Goal: Task Accomplishment & Management: Use online tool/utility

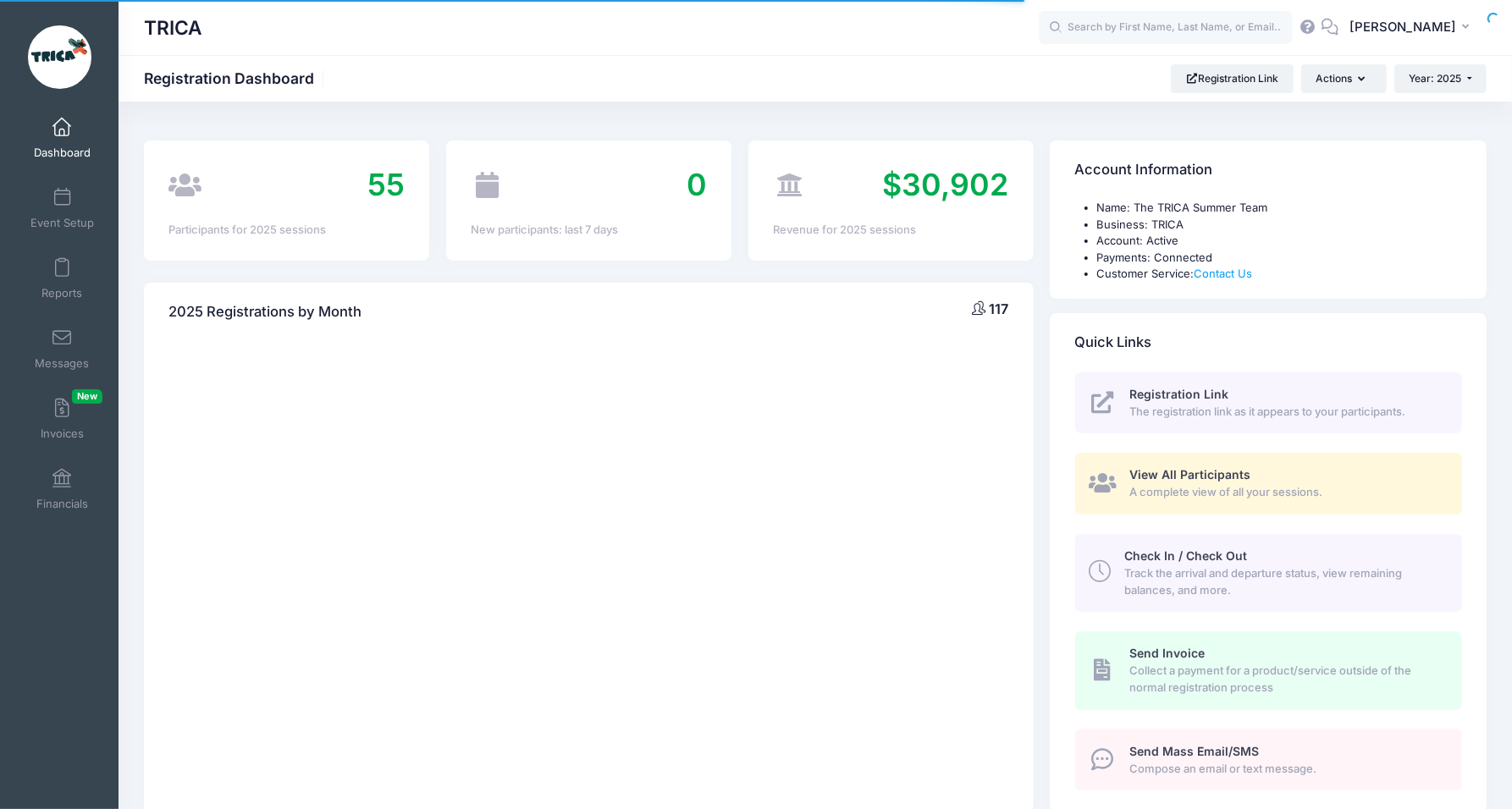
select select
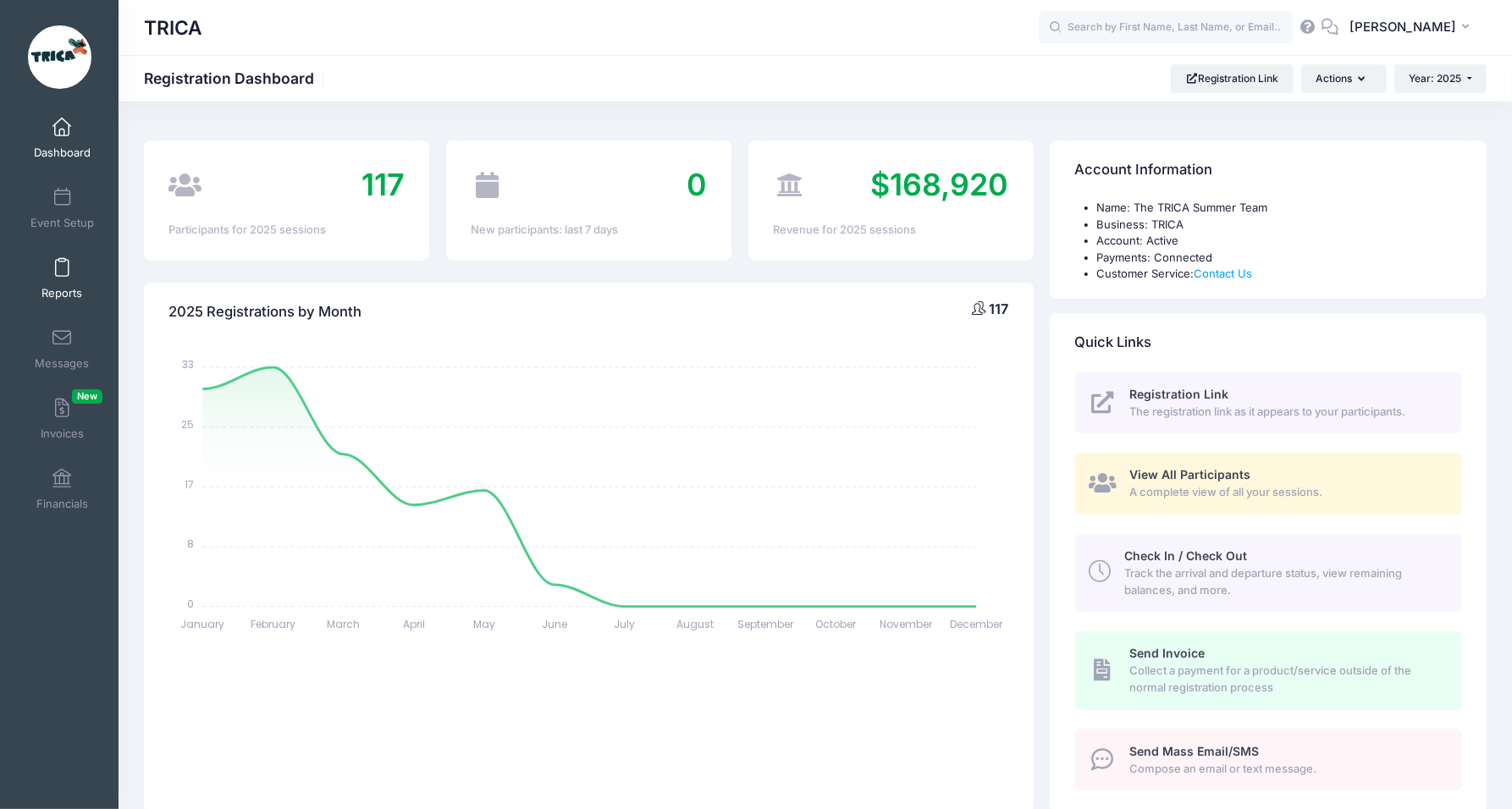
click at [70, 273] on link "Reports" at bounding box center [62, 278] width 81 height 60
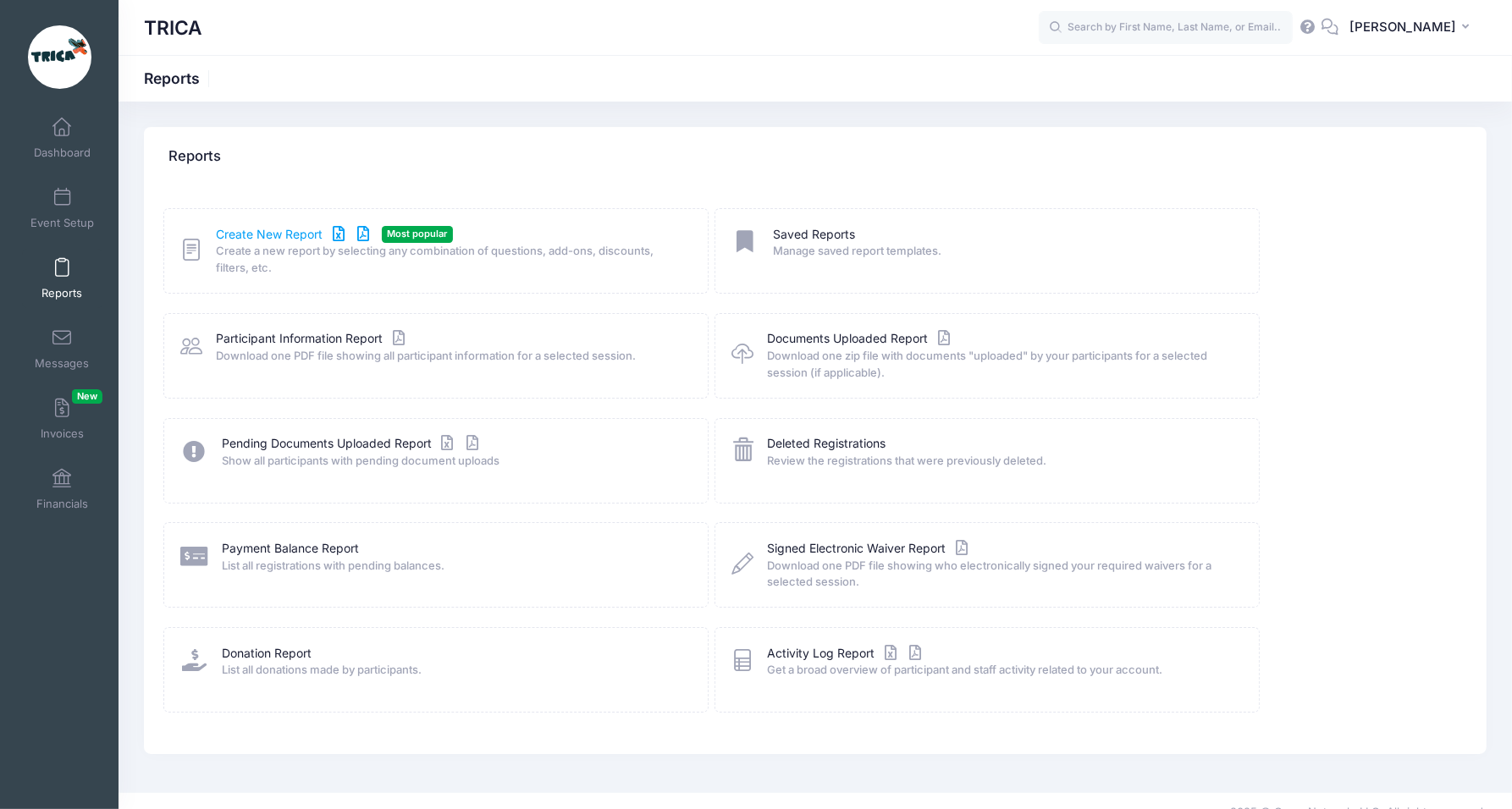
click at [254, 231] on link "Create New Report" at bounding box center [295, 234] width 157 height 17
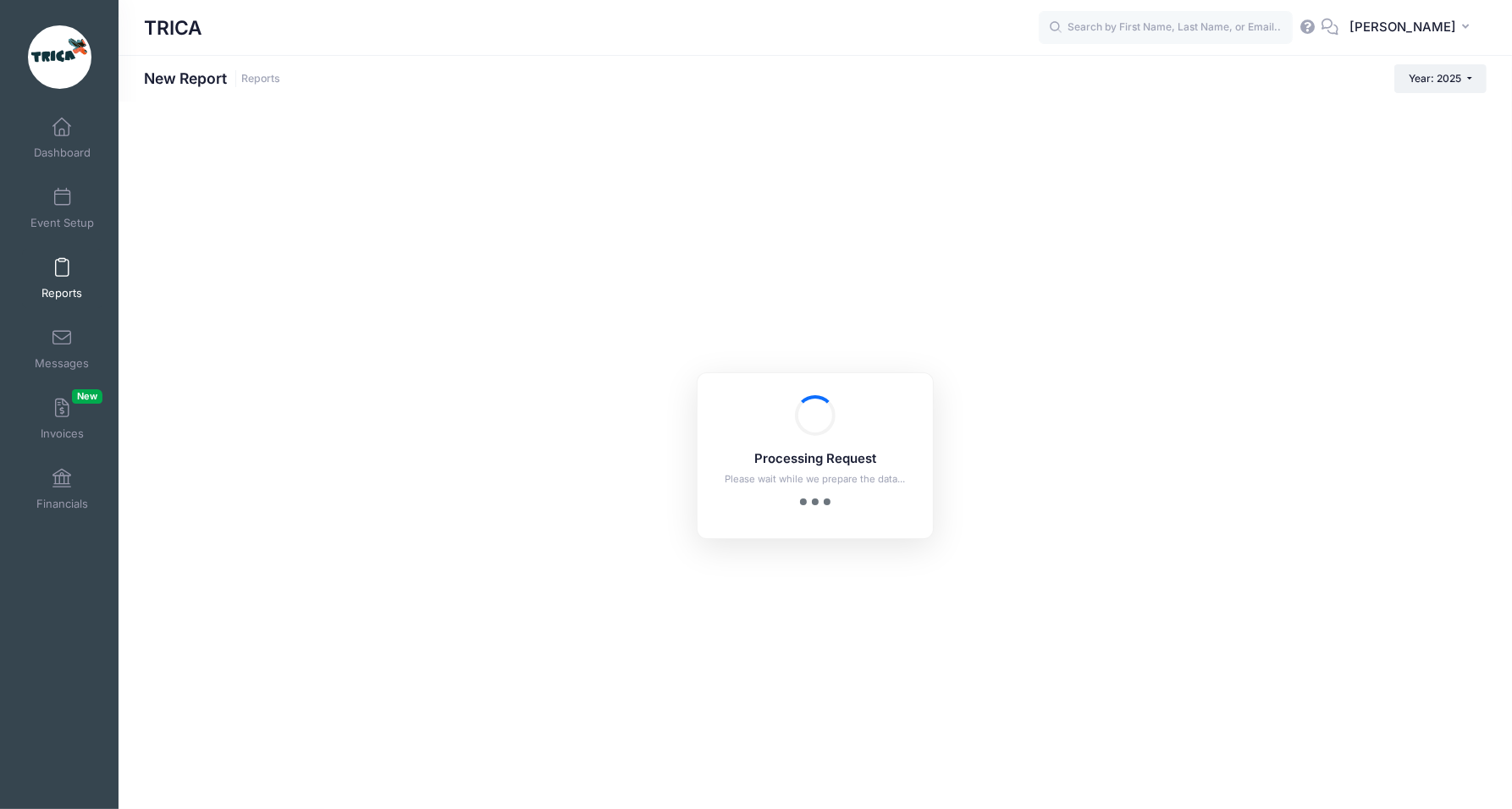
checkbox input "true"
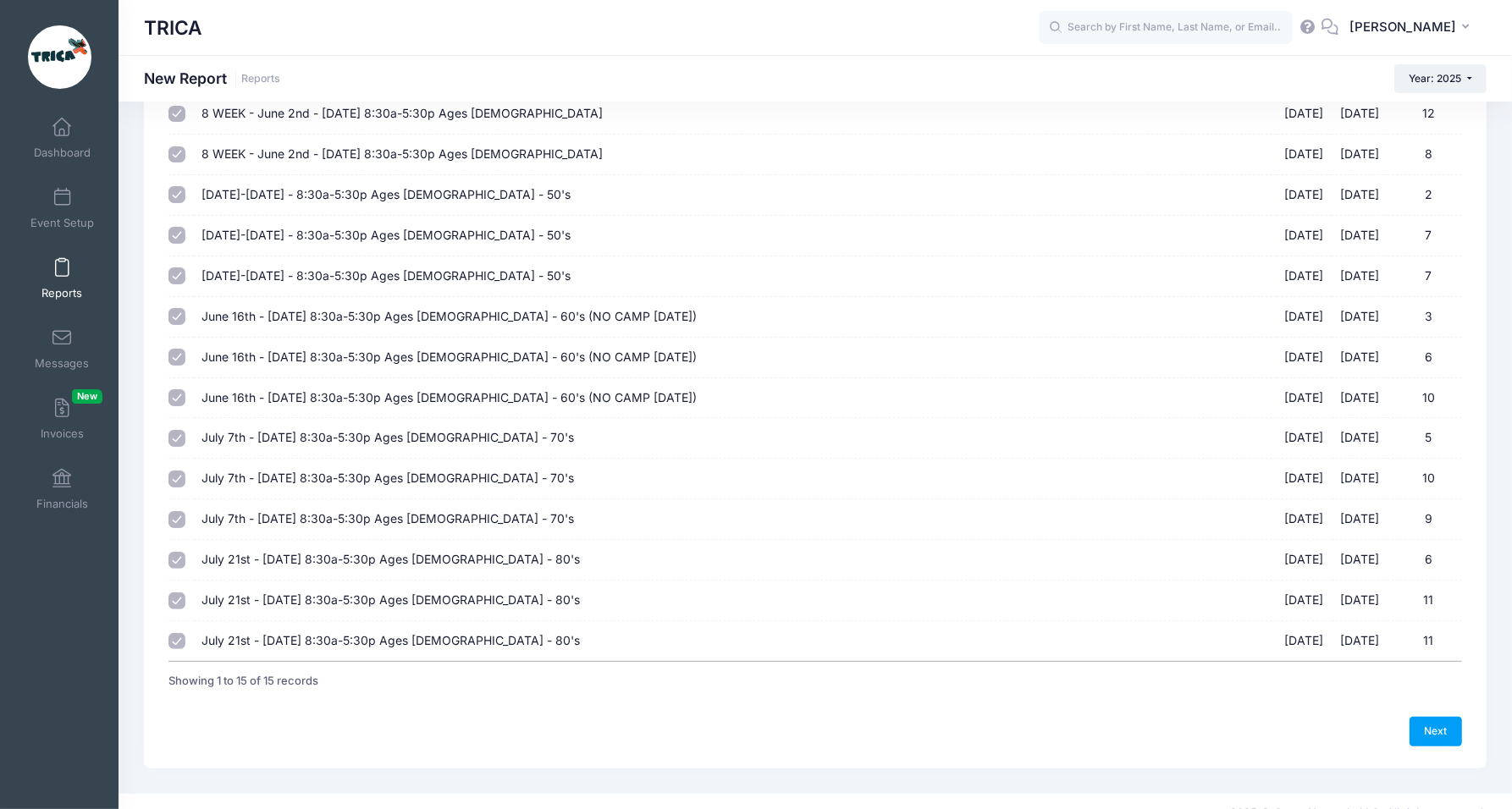
scroll to position [213, 0]
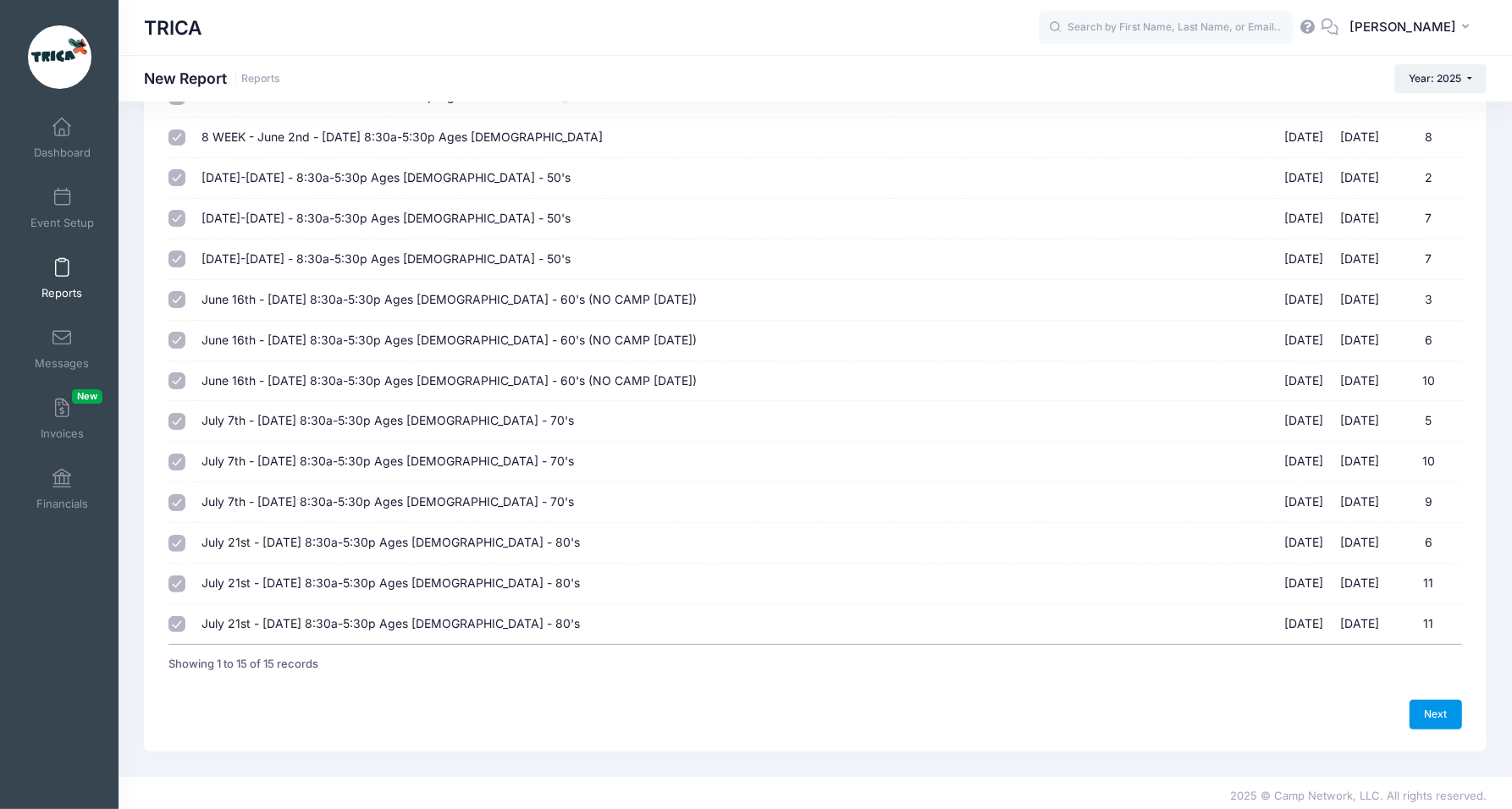
click at [1426, 710] on link "Next" at bounding box center [1436, 713] width 52 height 28
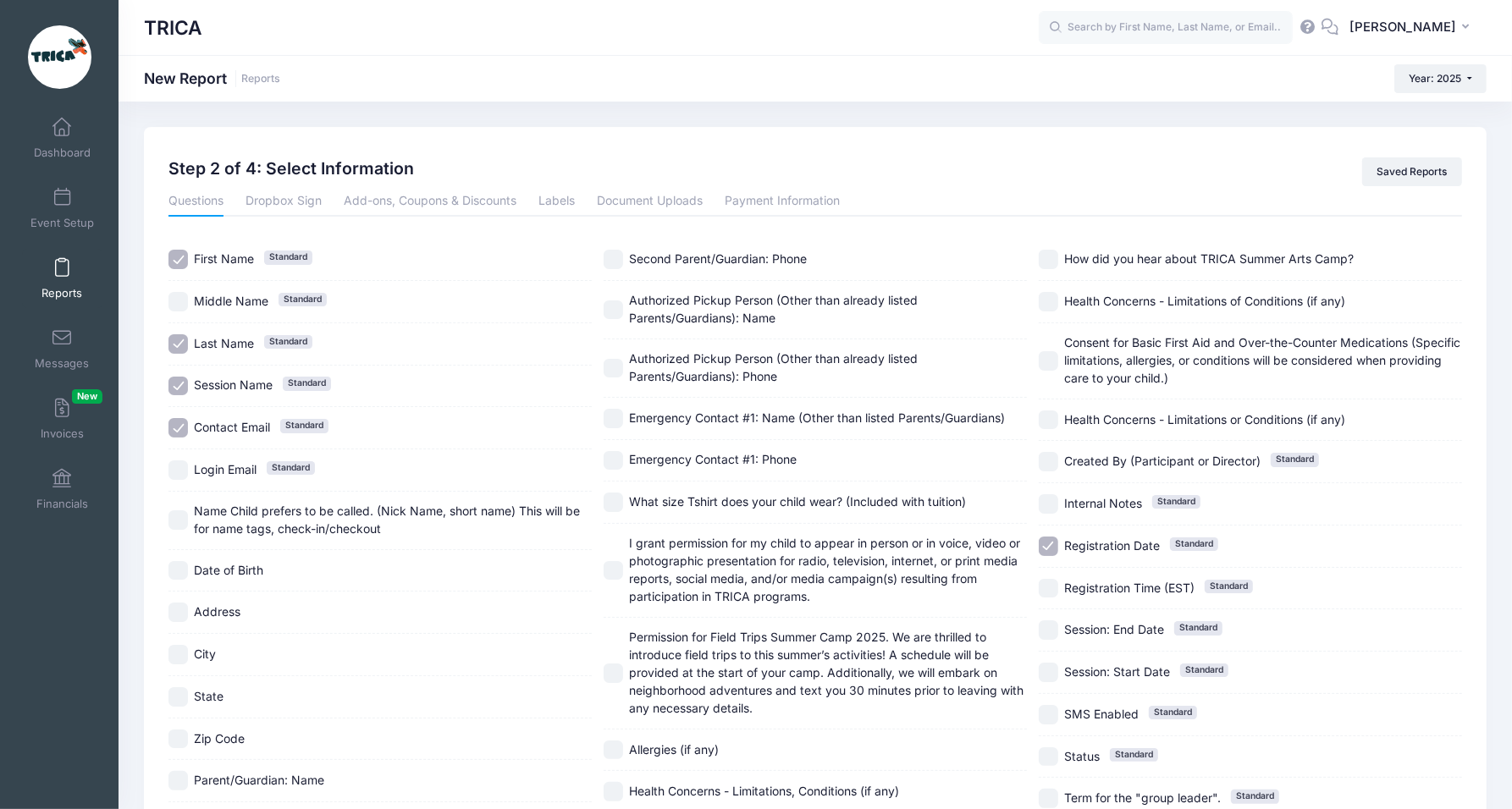
click at [229, 261] on span "First Name" at bounding box center [223, 259] width 60 height 15
checkbox input "false"
click at [231, 335] on span "Last Name Standard" at bounding box center [223, 343] width 60 height 17
checkbox input "false"
click at [231, 374] on div "Session Name Standard" at bounding box center [379, 387] width 423 height 42
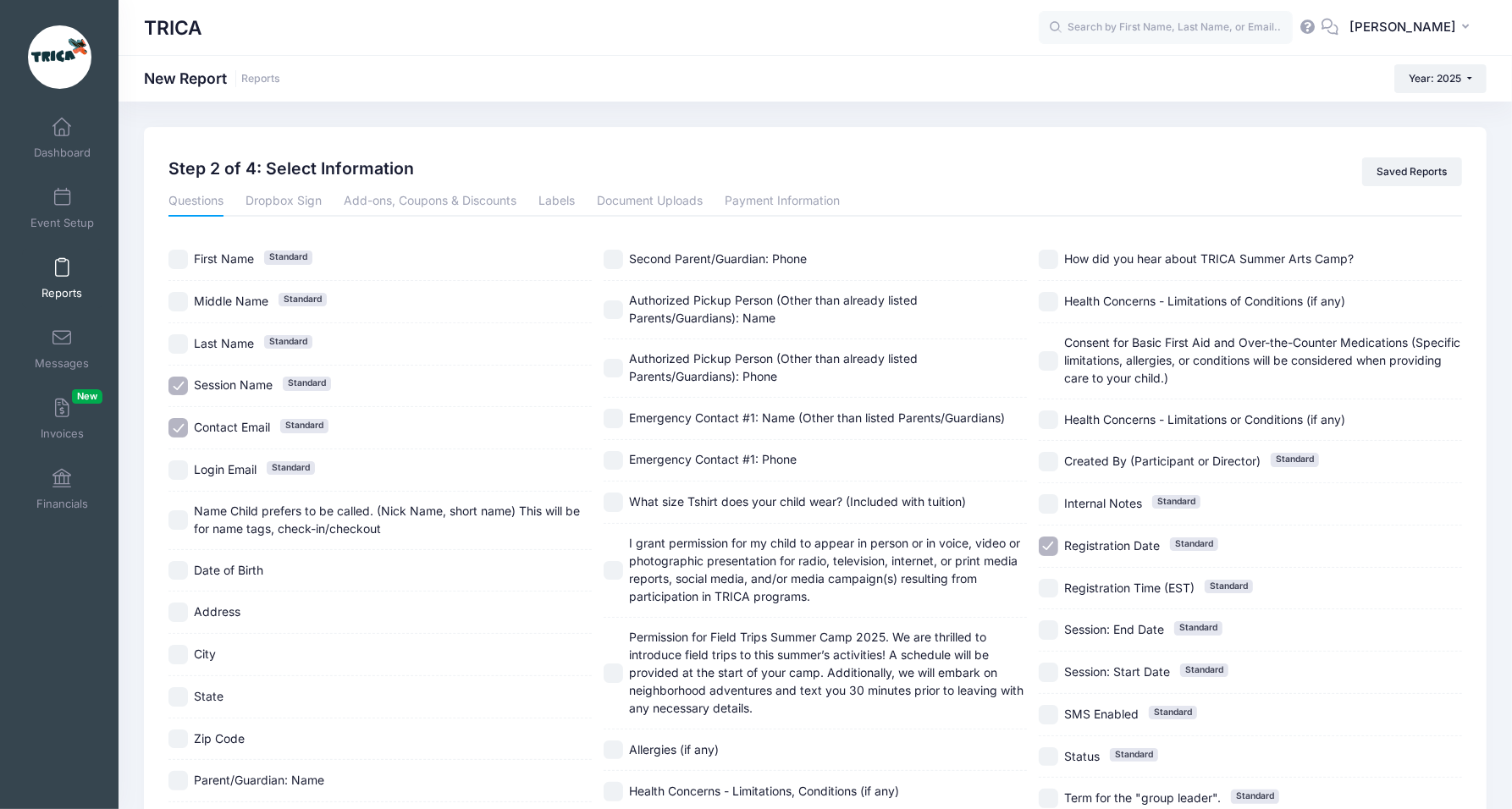
checkbox input "false"
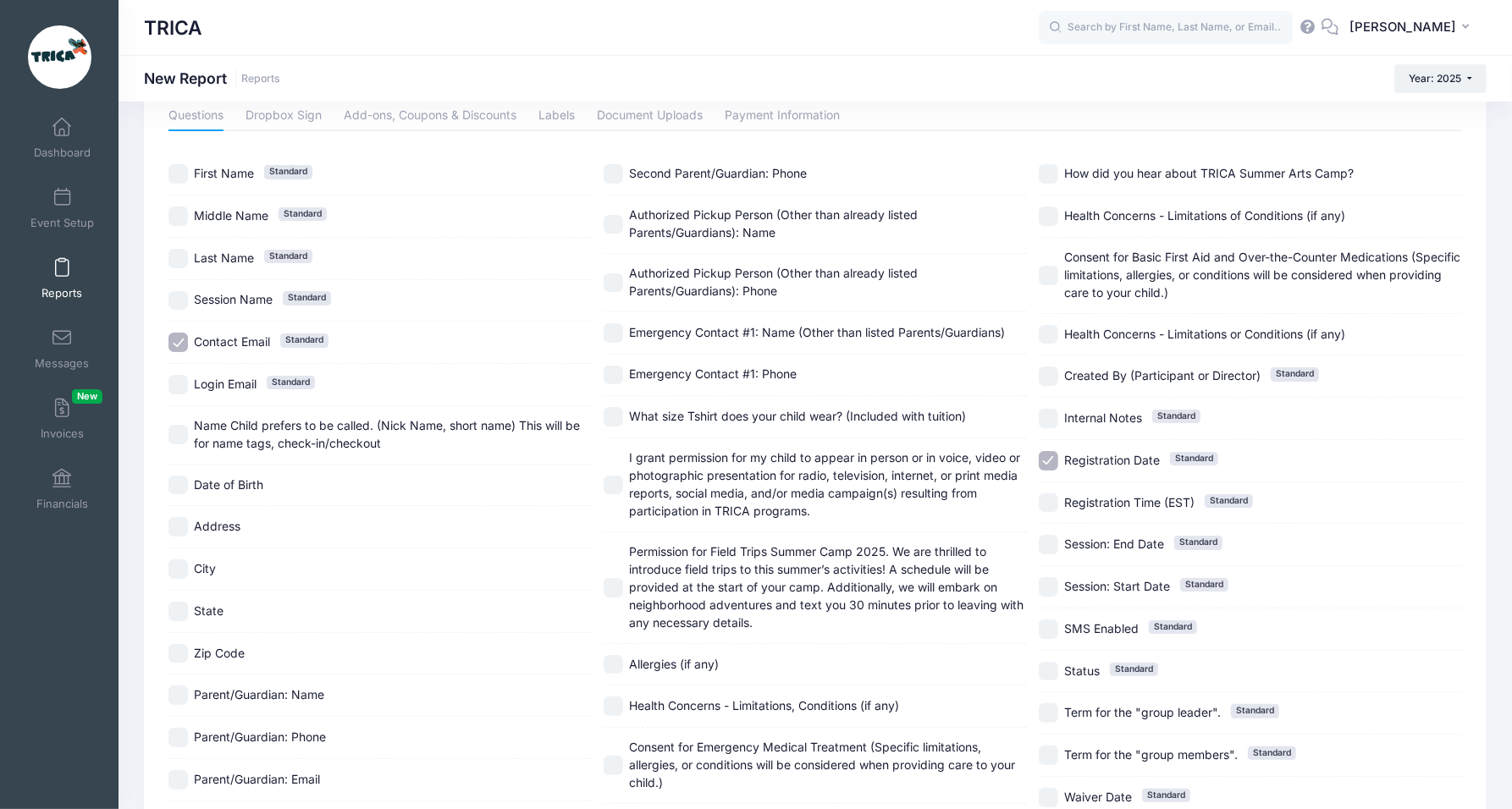
scroll to position [82, 0]
click at [1066, 465] on span "Registration Date" at bounding box center [1112, 464] width 96 height 15
checkbox input "false"
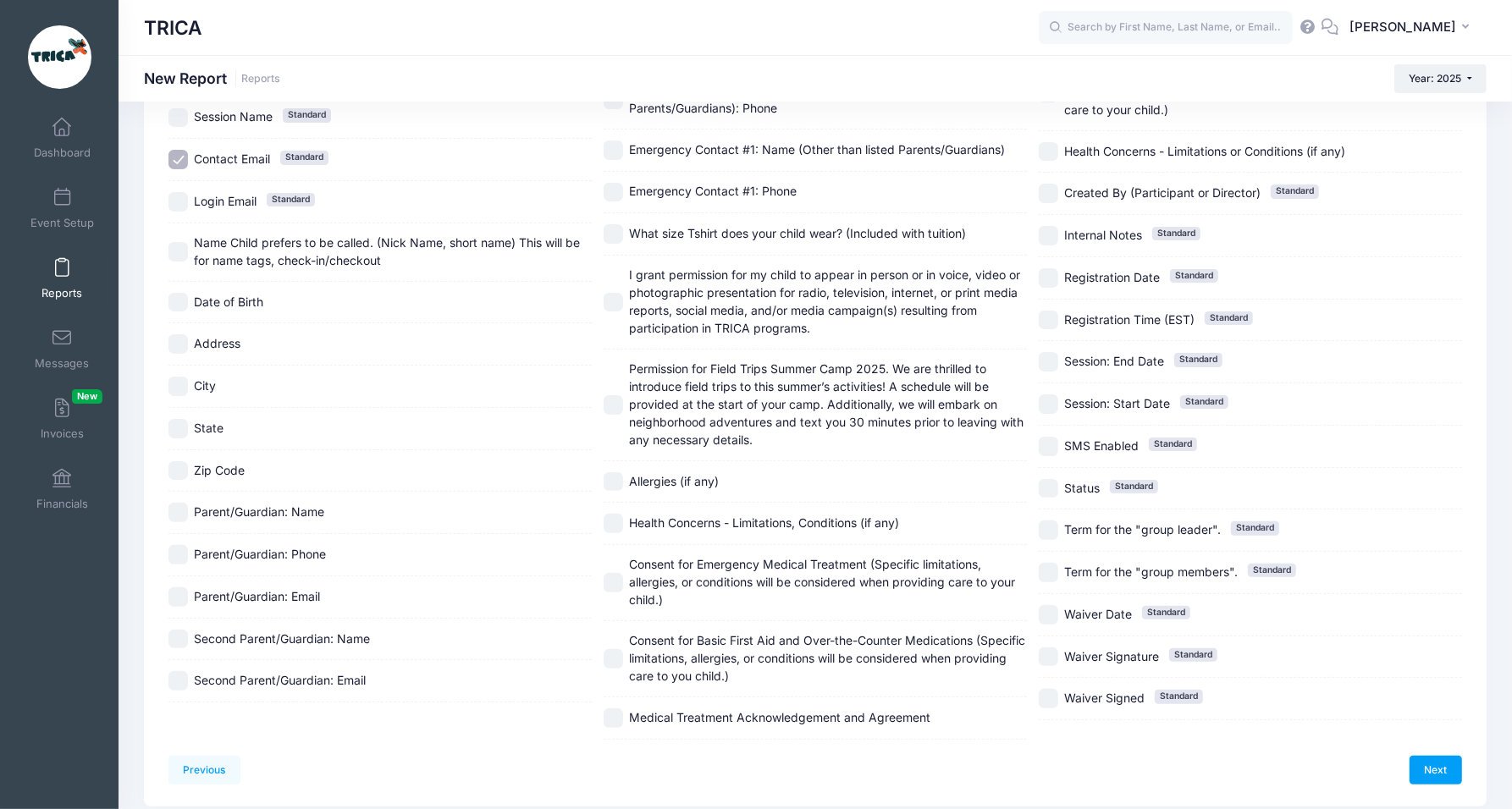
scroll to position [271, 0]
click at [1436, 768] on link "Next" at bounding box center [1436, 767] width 52 height 28
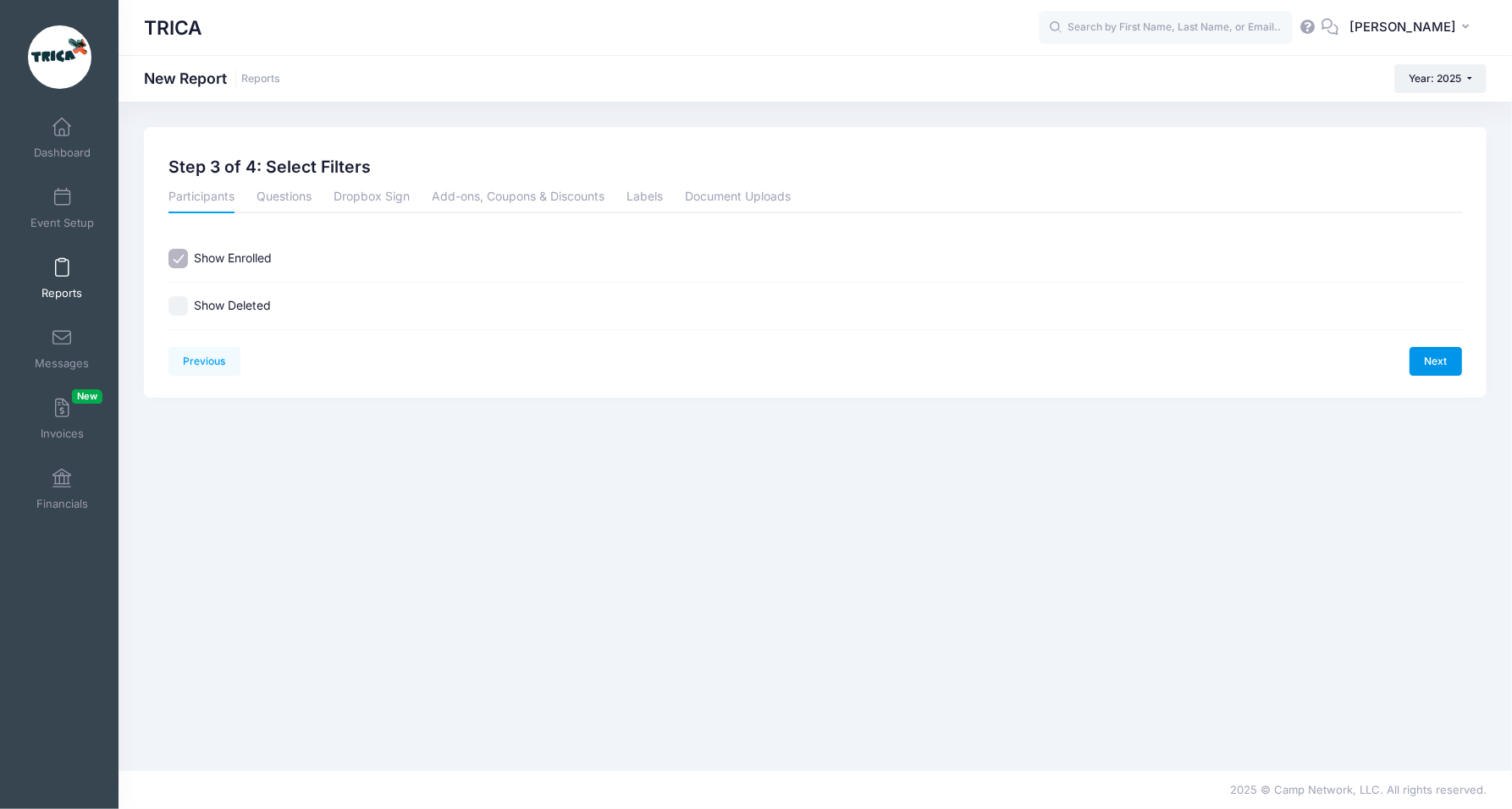
click at [1439, 363] on link "Next" at bounding box center [1436, 361] width 52 height 28
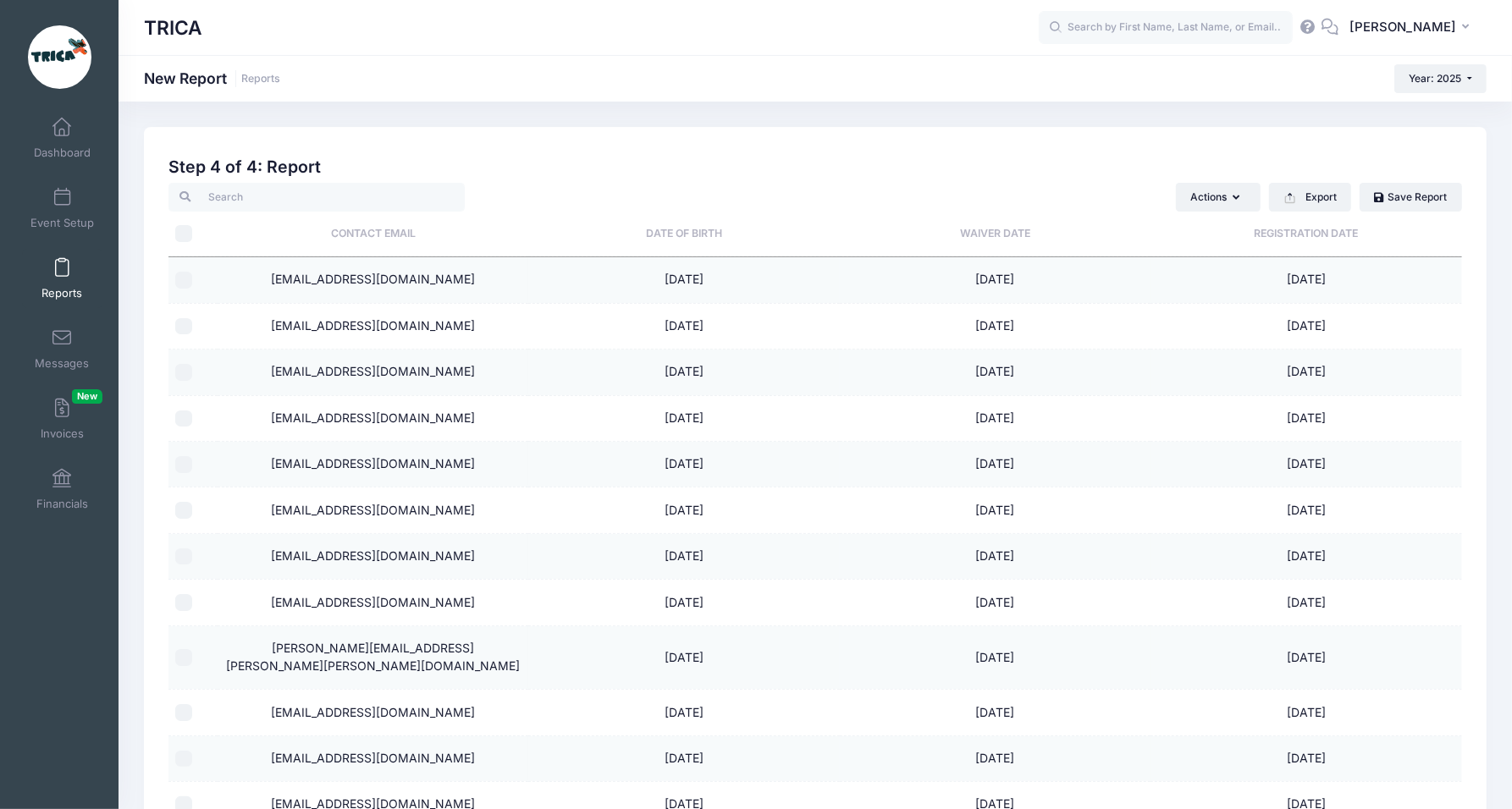
click at [407, 277] on td "cshack18@icloud.com" at bounding box center [373, 280] width 310 height 46
click at [1326, 200] on button "Export" at bounding box center [1310, 197] width 82 height 28
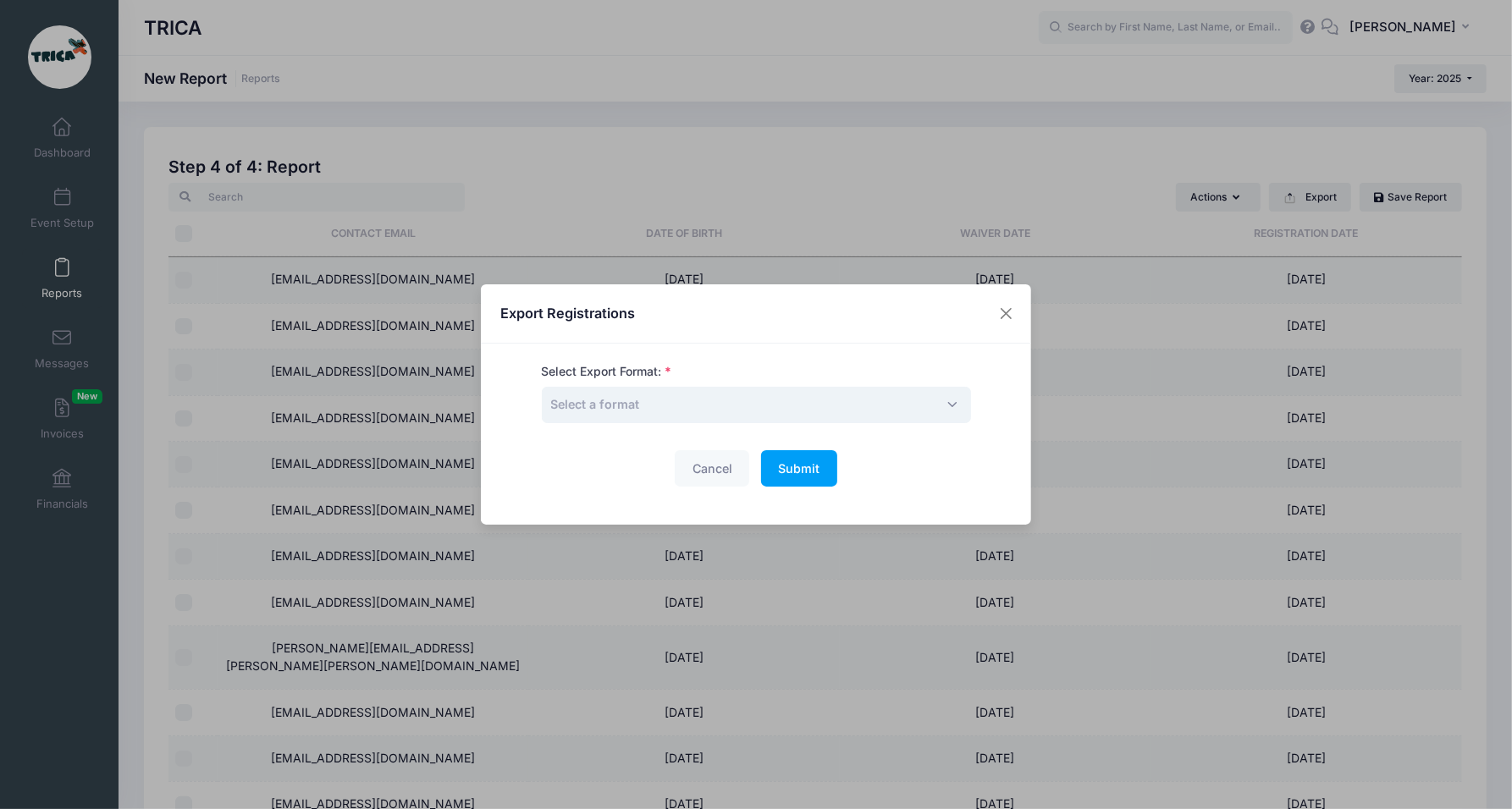
click at [795, 400] on span "Select a format" at bounding box center [756, 405] width 429 height 37
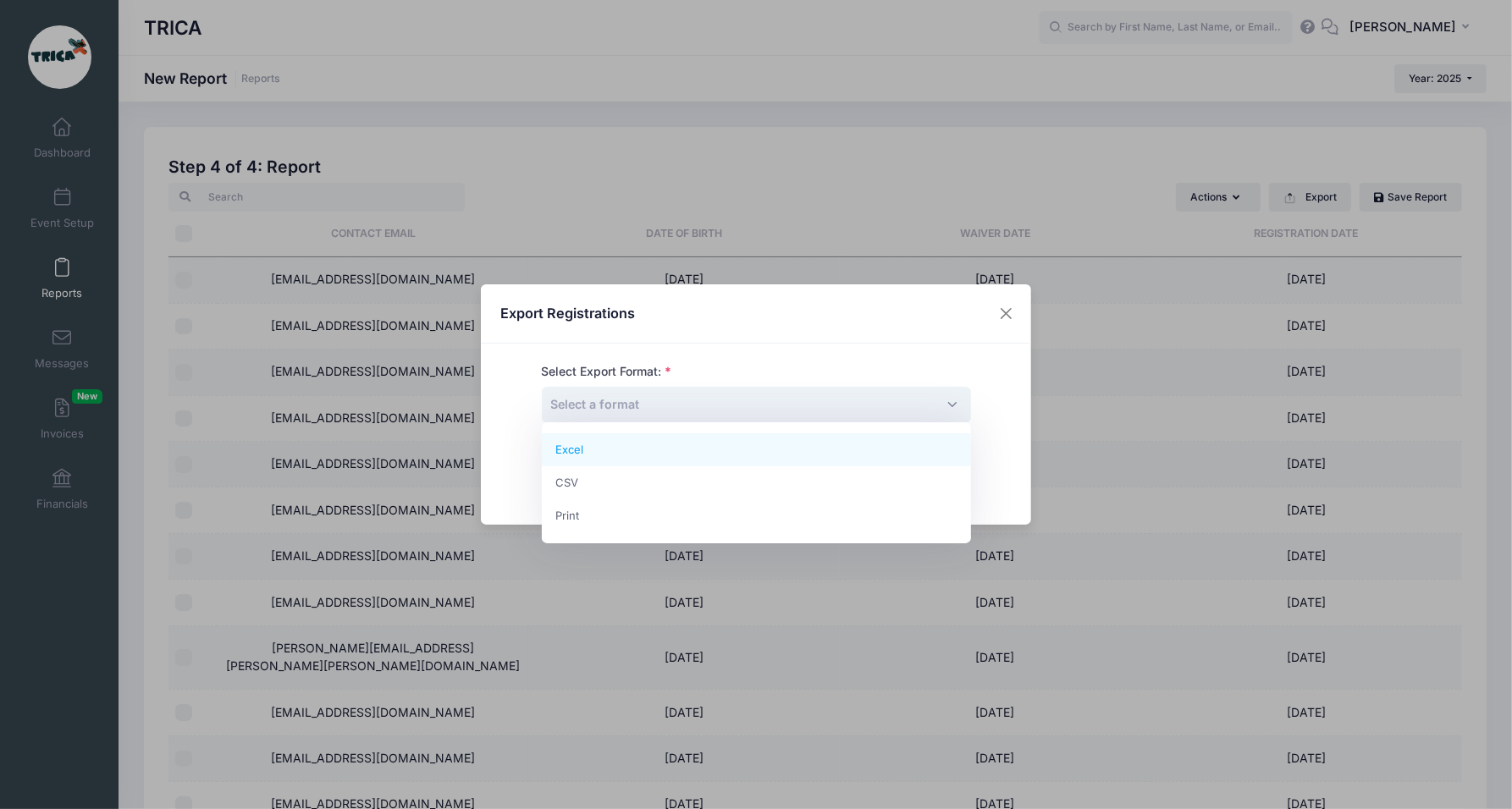
select select "excel"
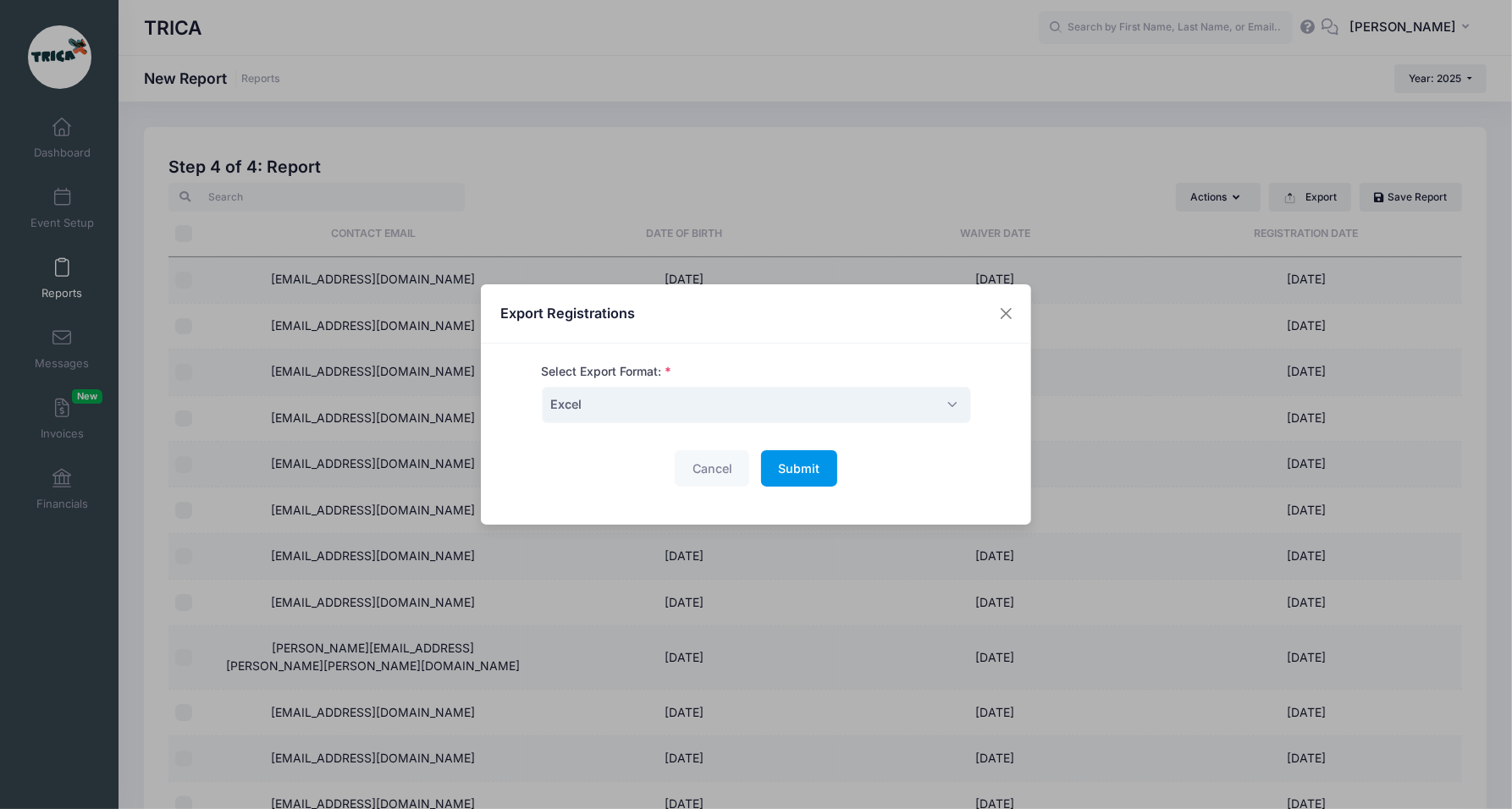
click at [797, 467] on span "Submit" at bounding box center [798, 468] width 41 height 15
